Goal: Transaction & Acquisition: Purchase product/service

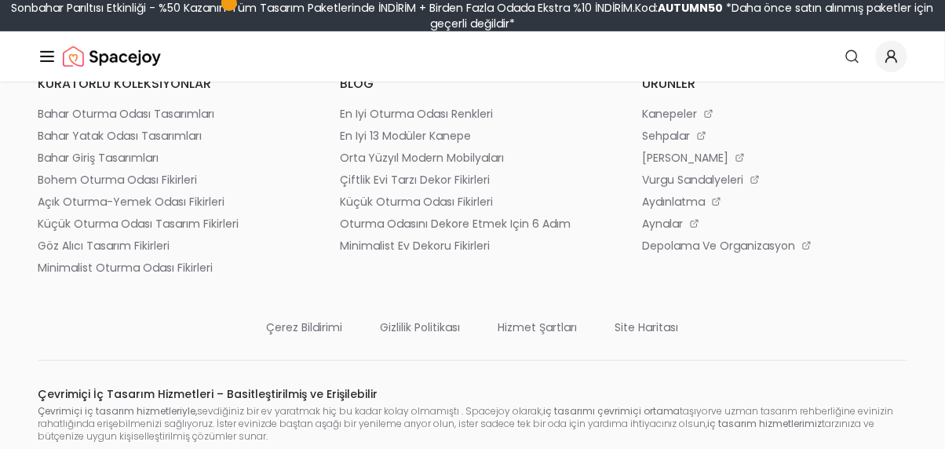
scroll to position [2831, 0]
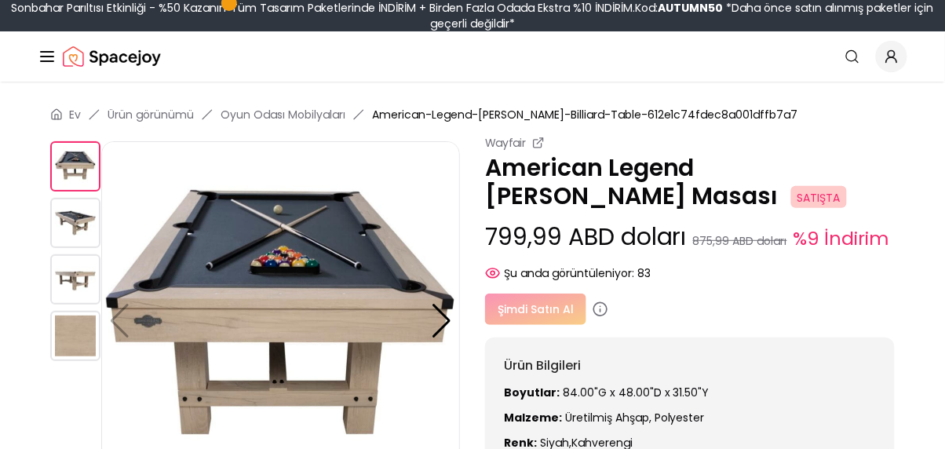
click at [137, 111] on font "Ürün görünümü" at bounding box center [151, 115] width 86 height 16
